Goal: Ask a question

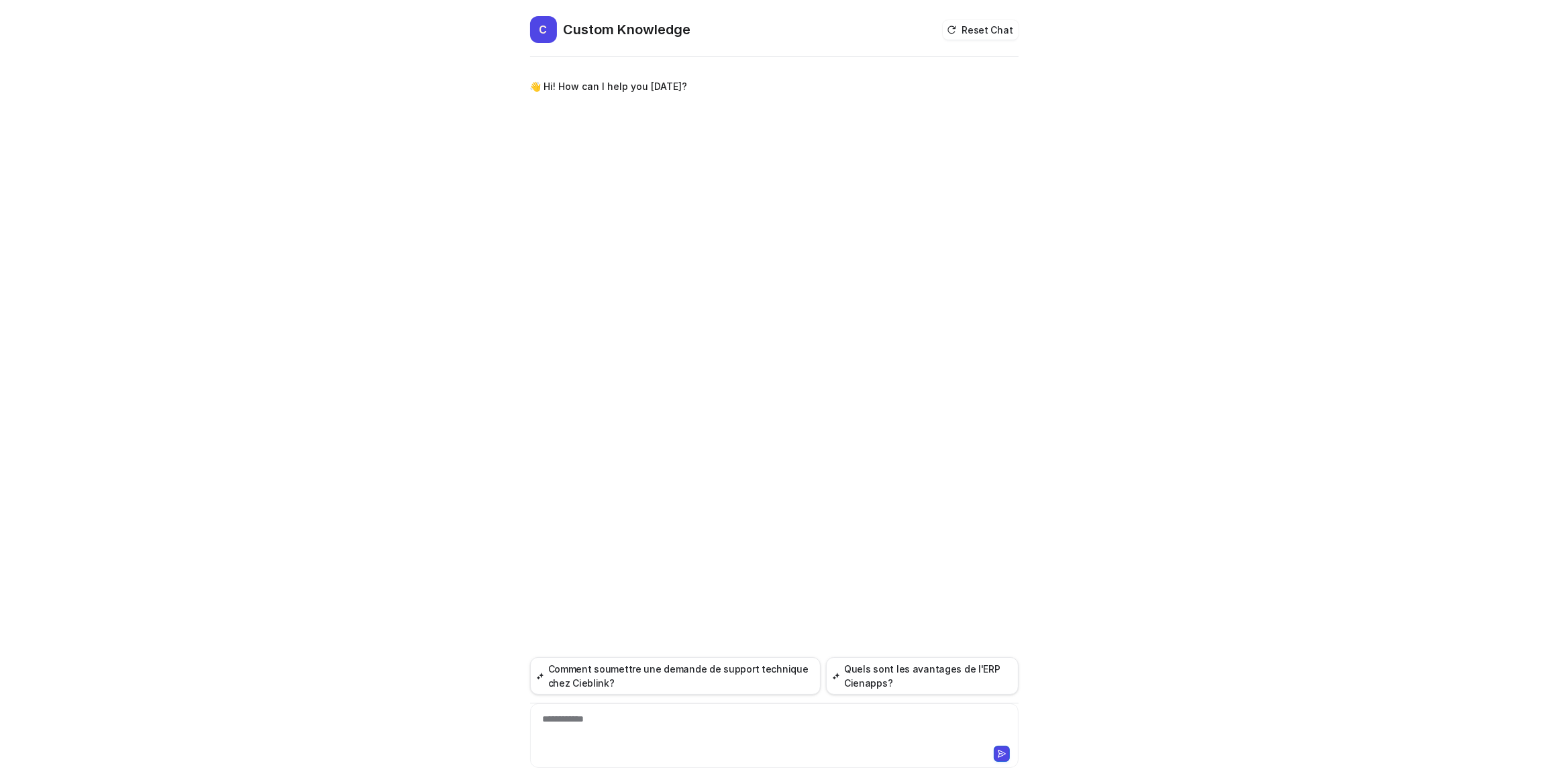
click at [599, 723] on div "**********" at bounding box center [774, 727] width 481 height 30
drag, startPoint x: 823, startPoint y: 719, endPoint x: 903, endPoint y: 711, distance: 80.4
click at [899, 718] on div "**********" at bounding box center [774, 727] width 481 height 30
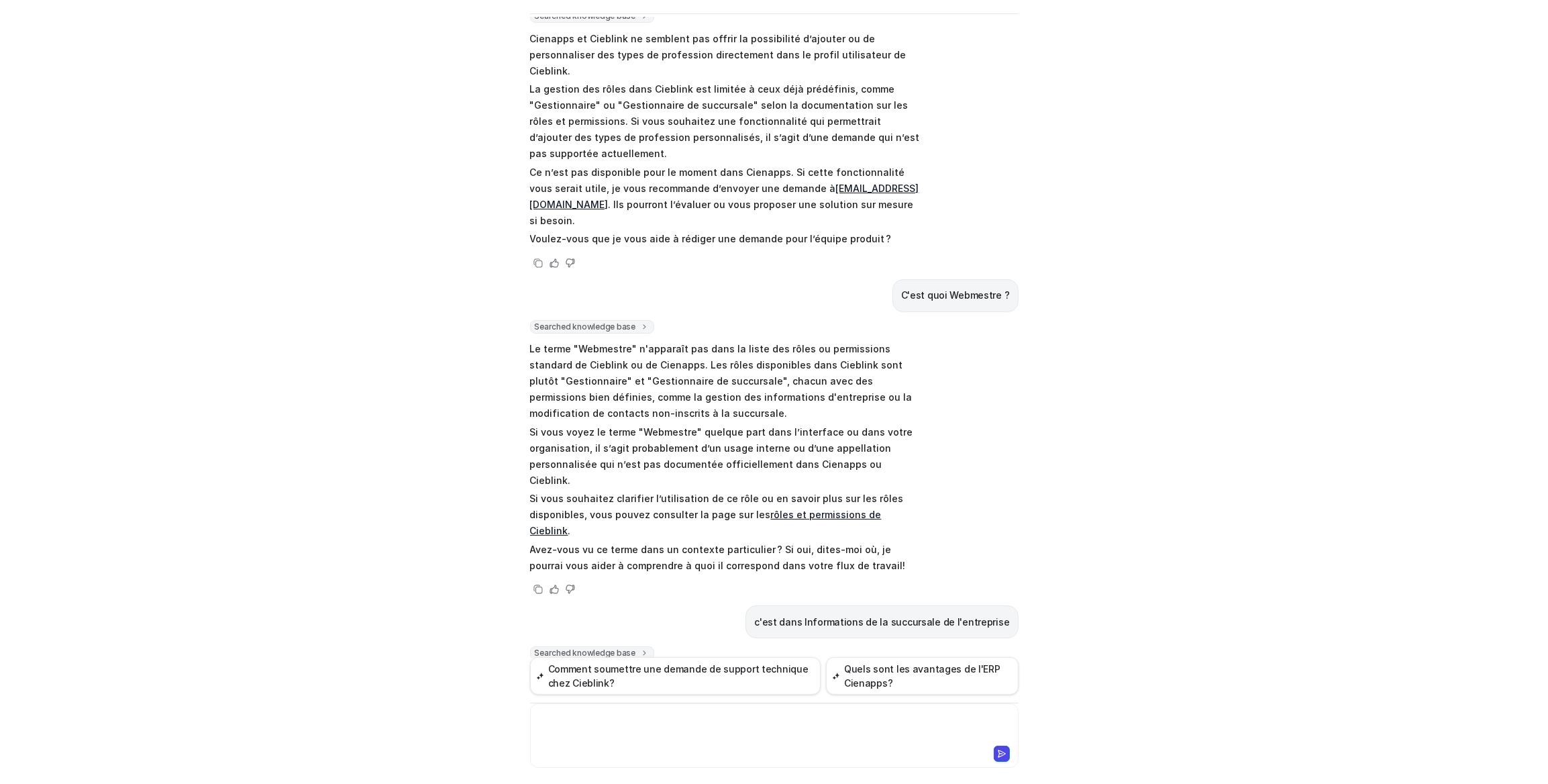
scroll to position [293, 0]
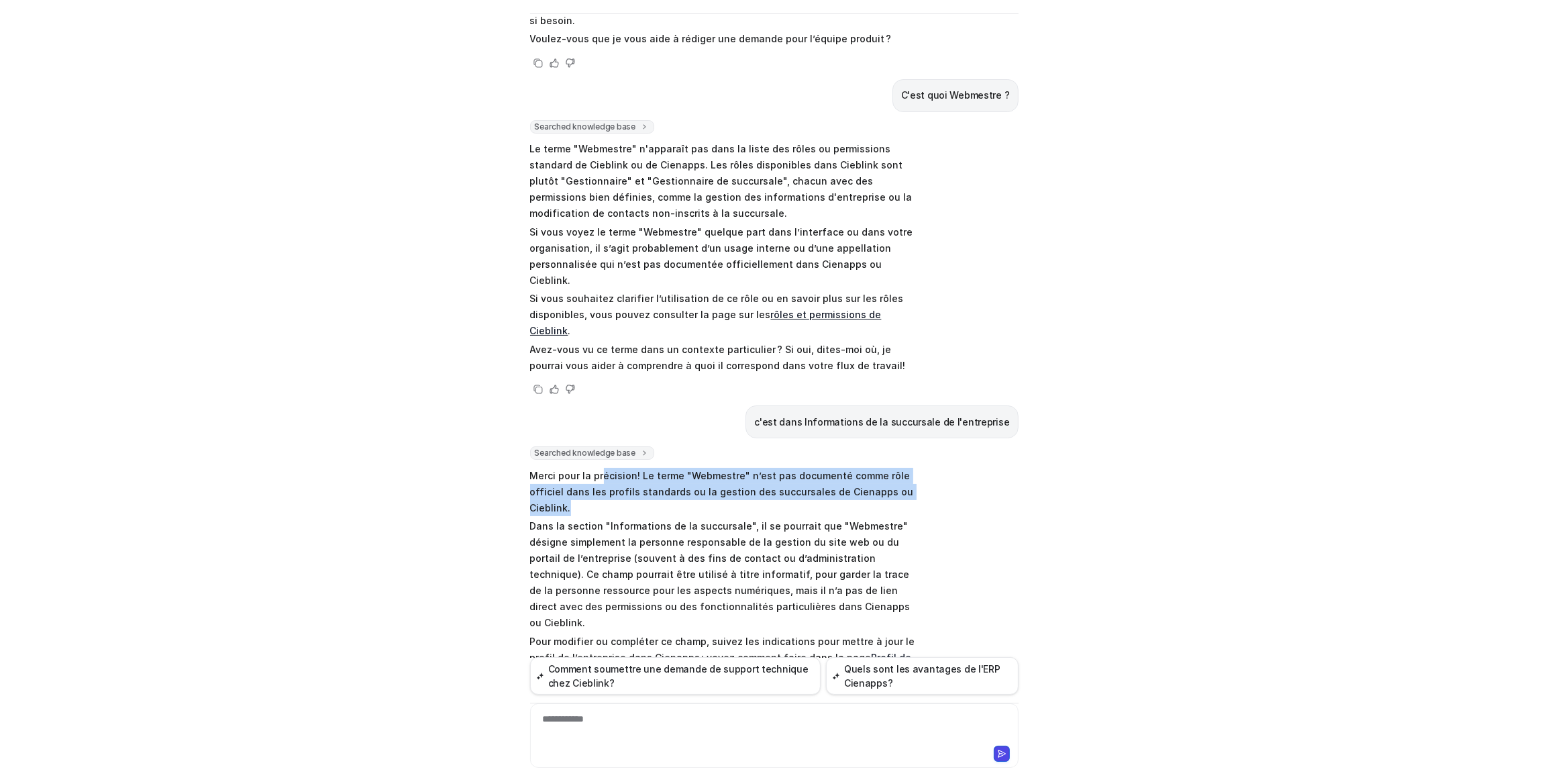
drag, startPoint x: 597, startPoint y: 399, endPoint x: 719, endPoint y: 432, distance: 126.4
click at [719, 468] on p "Merci pour la précision! Le terme "Webmestre" n’est pas documenté comme rôle of…" at bounding box center [726, 492] width 392 height 48
click at [728, 468] on p "Merci pour la précision! Le terme "Webmestre" n’est pas documenté comme rôle of…" at bounding box center [726, 492] width 392 height 48
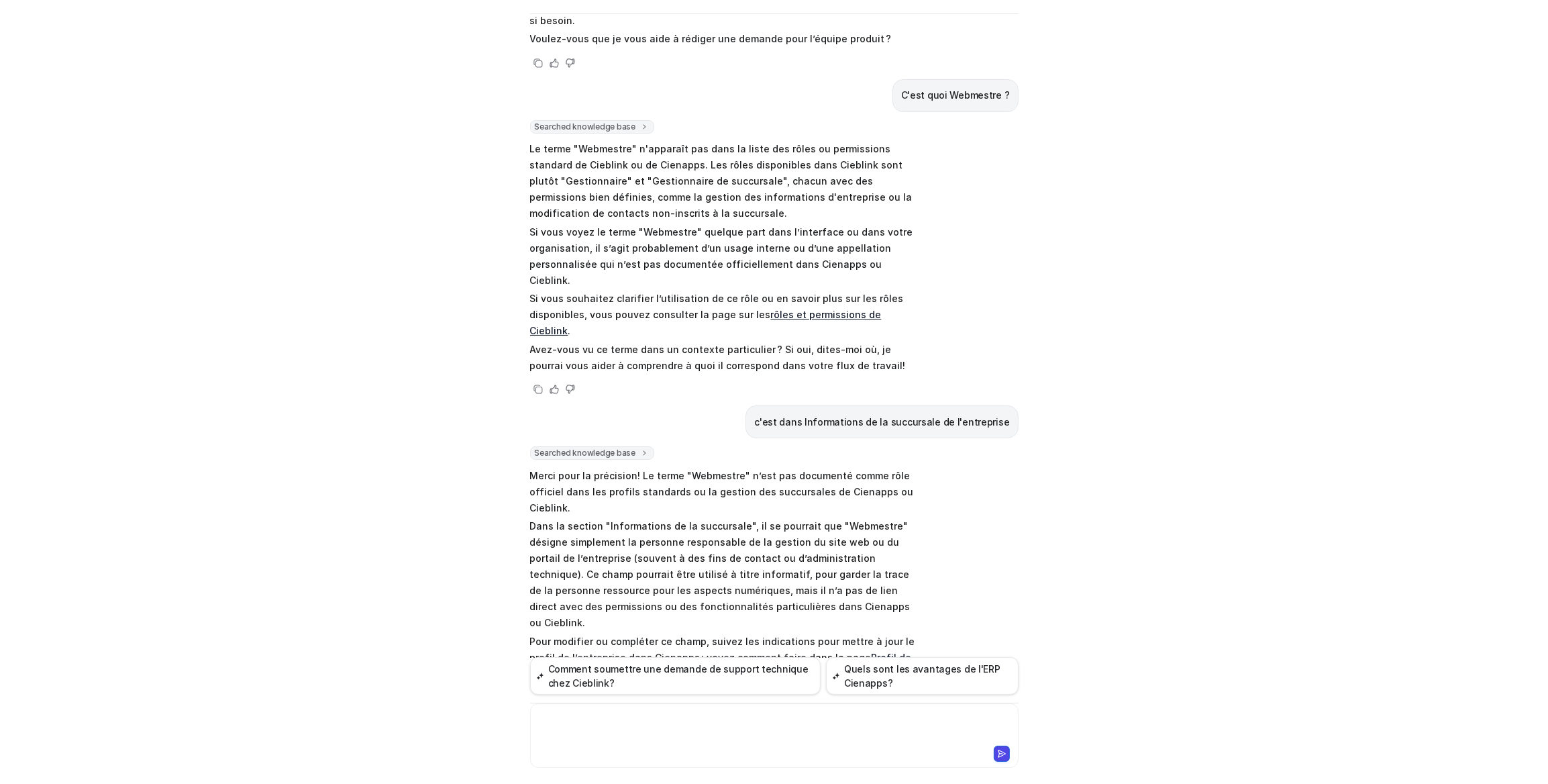
click at [678, 727] on div at bounding box center [774, 727] width 481 height 30
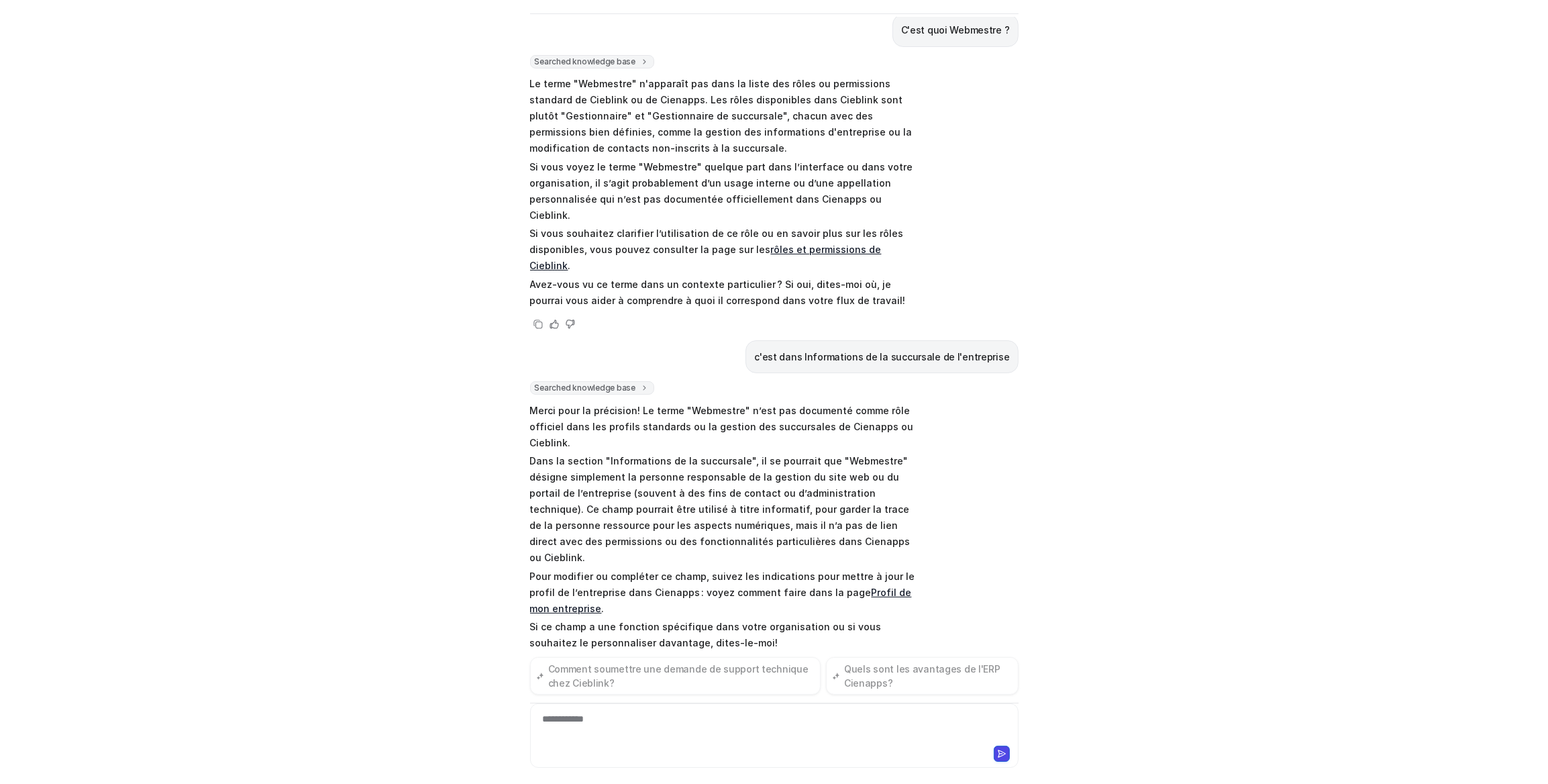
scroll to position [384, 0]
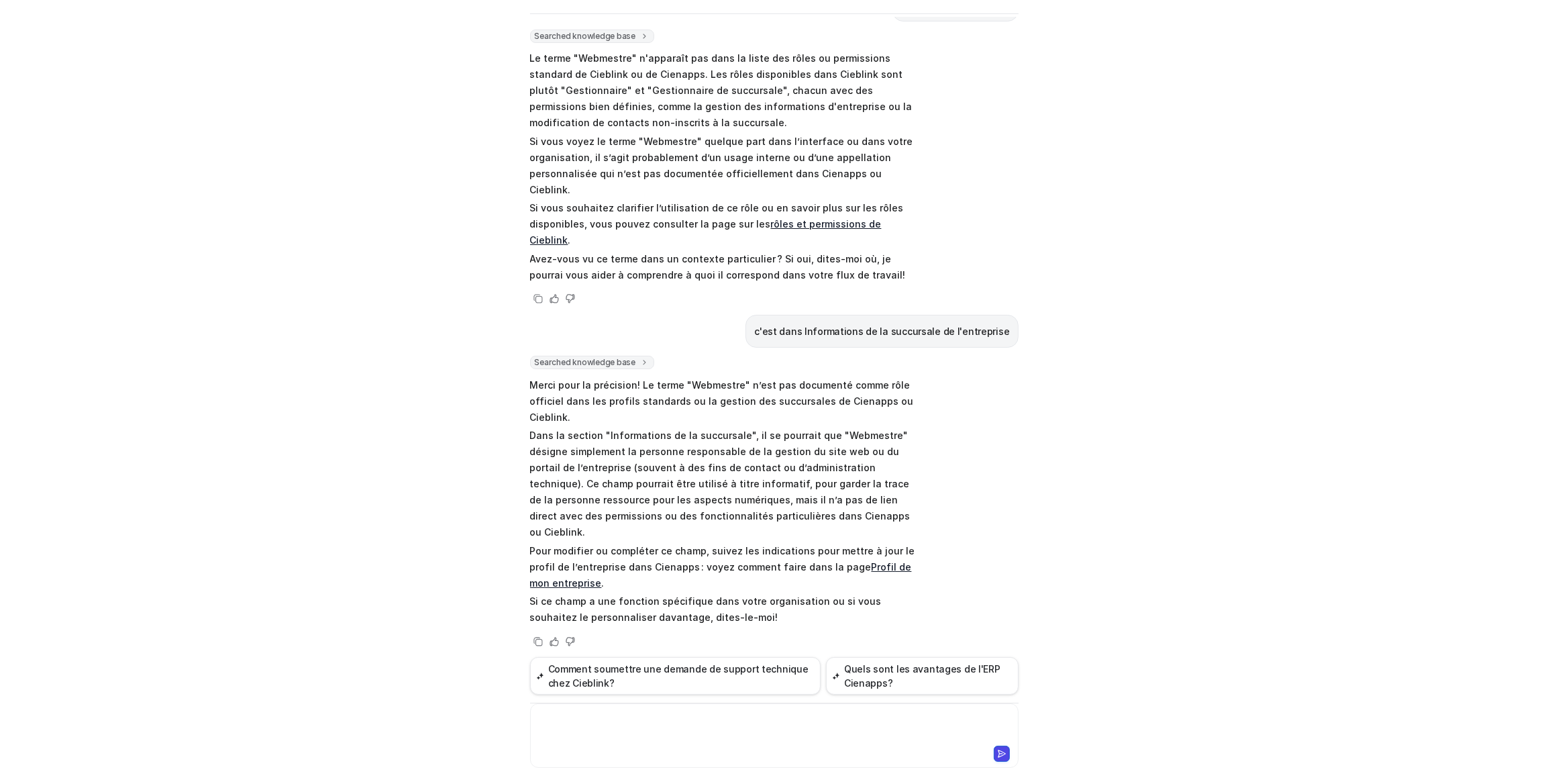
click at [593, 726] on div at bounding box center [774, 727] width 481 height 30
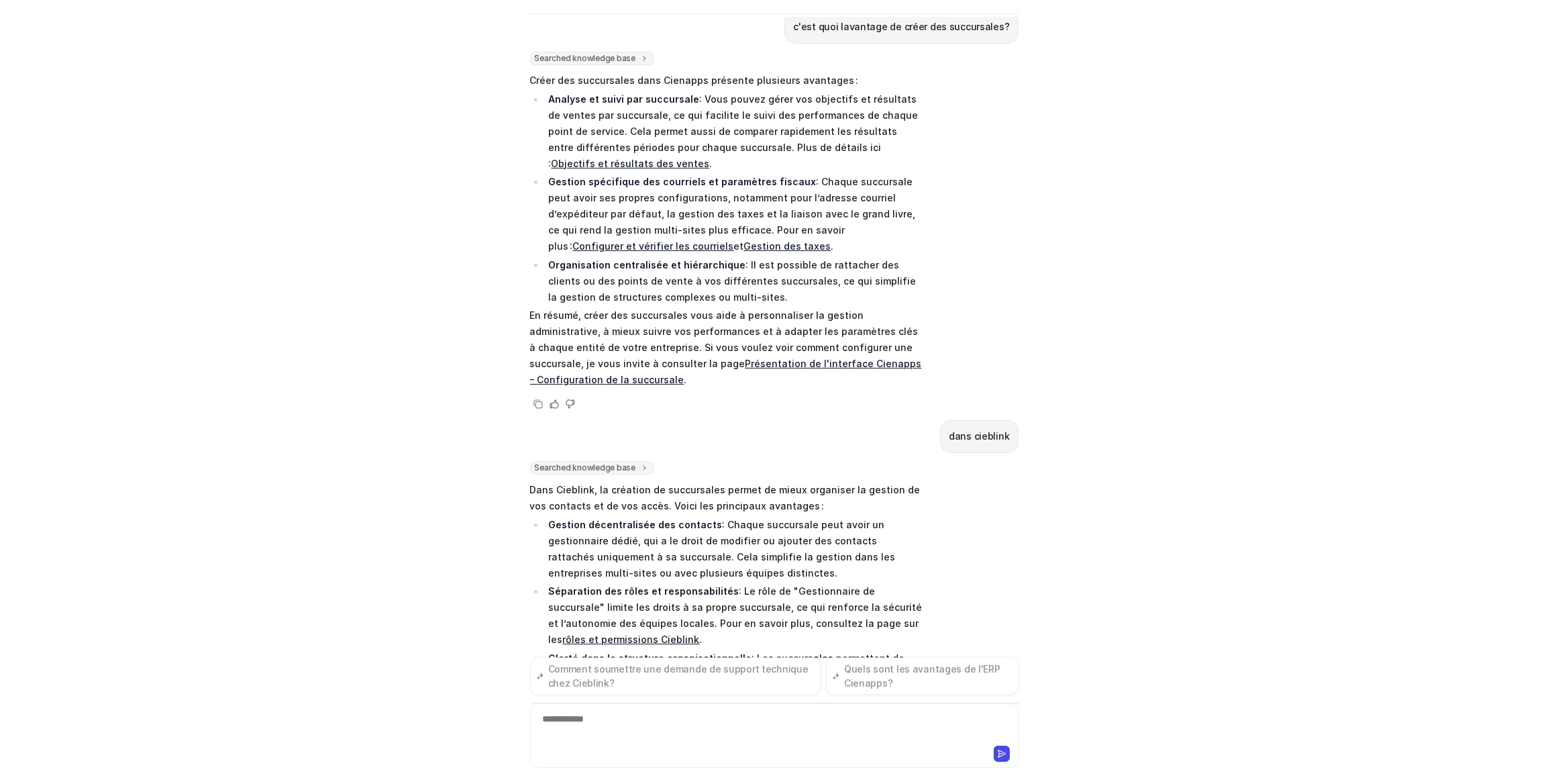
scroll to position [1138, 0]
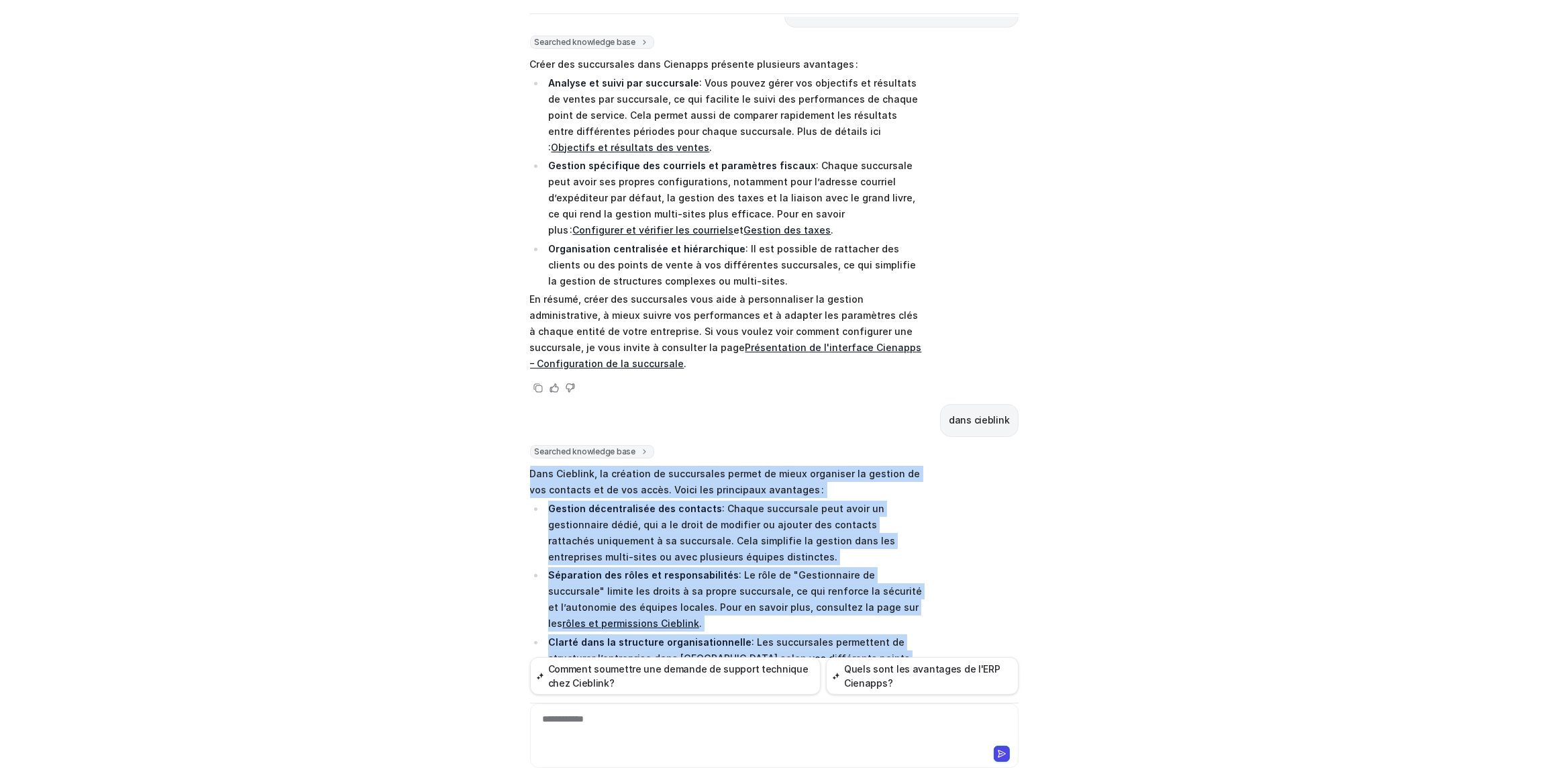
drag, startPoint x: 783, startPoint y: 612, endPoint x: 514, endPoint y: 375, distance: 358.5
click at [519, 375] on div "C Custom Knowledge Reset Chat 👋 Hi! How can I help you [DATE]? ESt-ce qu'on peu…" at bounding box center [774, 357] width 510 height 768
click at [530, 465] on p "Dans Cieblink, la création de succursales permet de mieux organiser la gestion …" at bounding box center [726, 481] width 392 height 32
drag, startPoint x: 525, startPoint y: 375, endPoint x: 778, endPoint y: 616, distance: 349.4
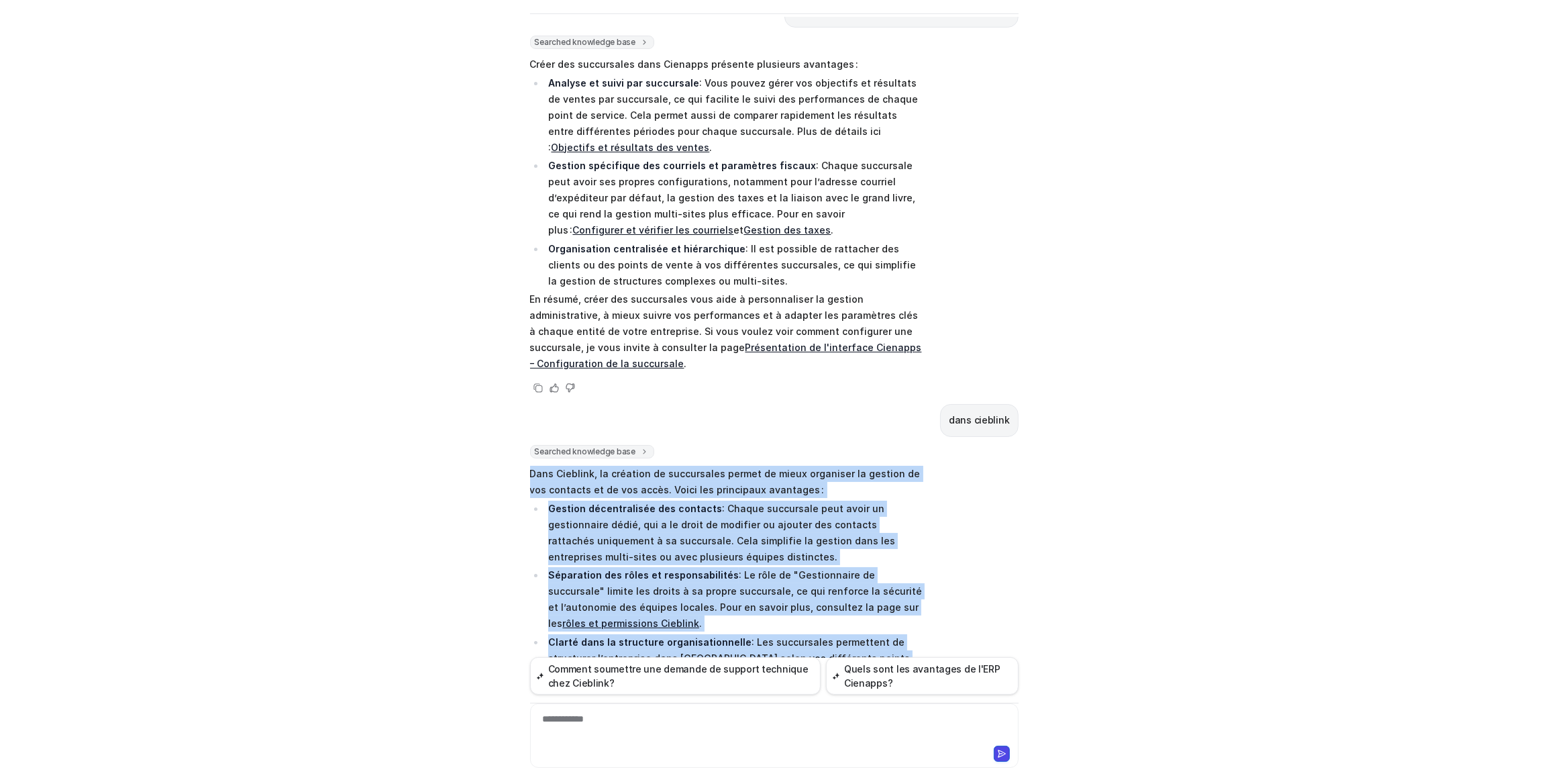
click at [778, 616] on span "Dans Cieblink, la création de succursales permet de mieux organiser la gestion …" at bounding box center [726, 591] width 392 height 256
click at [786, 684] on p "Si vous avez une structure multi-sites, cela améliore la répartition des tâches…" at bounding box center [726, 701] width 392 height 32
drag, startPoint x: 793, startPoint y: 612, endPoint x: 518, endPoint y: 376, distance: 362.4
click at [519, 376] on div "C Custom Knowledge Reset Chat 👋 Hi! How can I help you [DATE]? ESt-ce qu'on peu…" at bounding box center [774, 357] width 510 height 768
click at [530, 465] on p "Dans Cieblink, la création de succursales permet de mieux organiser la gestion …" at bounding box center [726, 481] width 392 height 32
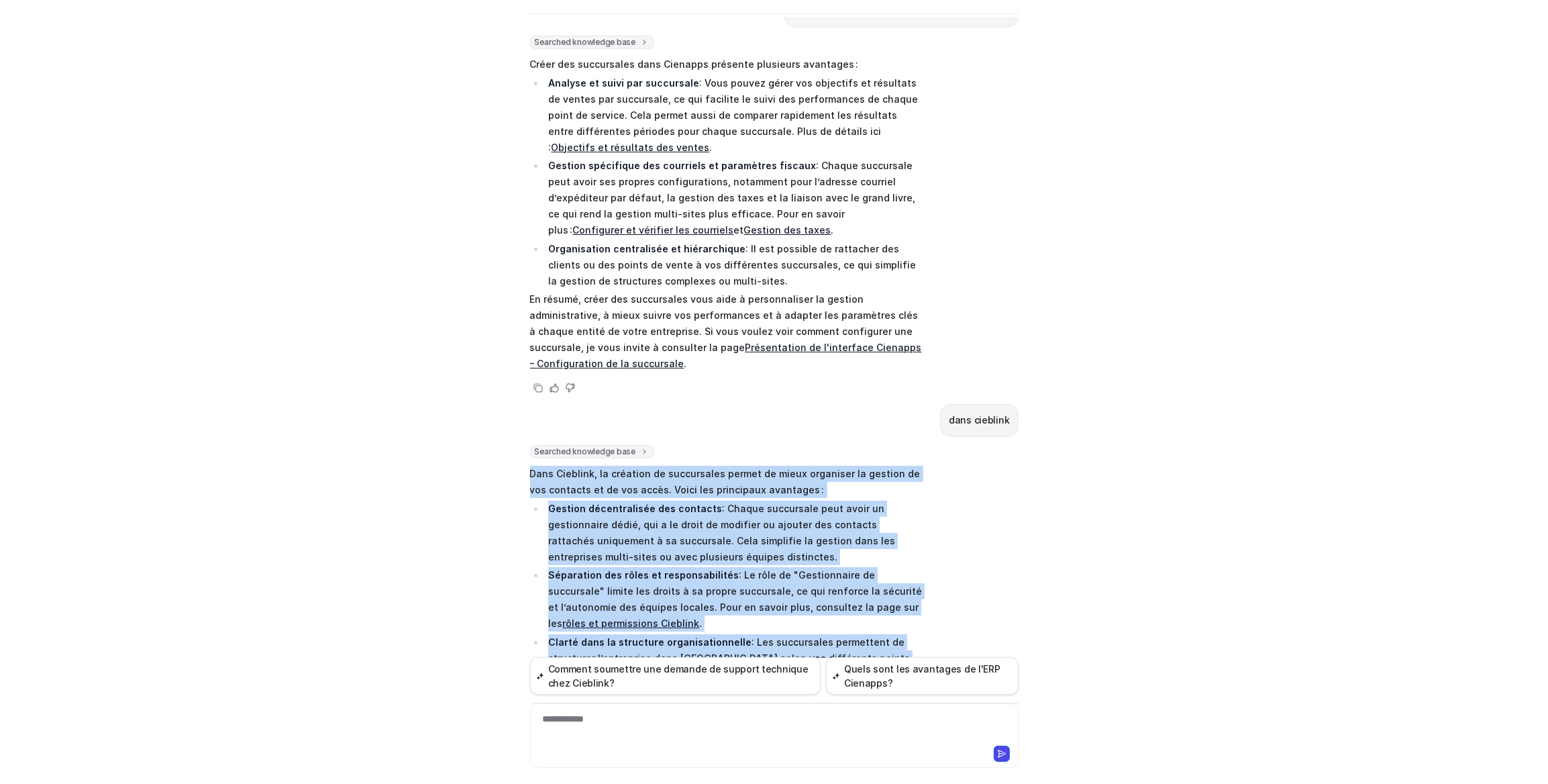
click at [530, 465] on p "Dans Cieblink, la création de succursales permet de mieux organiser la gestion …" at bounding box center [726, 481] width 392 height 32
drag, startPoint x: 526, startPoint y: 374, endPoint x: 782, endPoint y: 628, distance: 360.6
click at [782, 628] on div "Searched knowledge base search_queries : [ "avantages créer succursale cieblink…" at bounding box center [726, 592] width 392 height 296
